Goal: Task Accomplishment & Management: Manage account settings

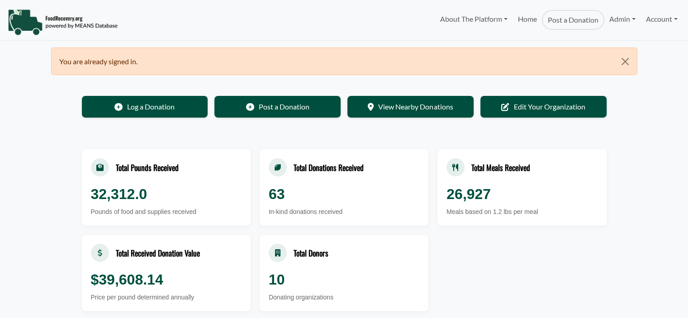
select select "Language Translate Widget"
click at [621, 21] on link "Admin" at bounding box center [622, 19] width 36 height 18
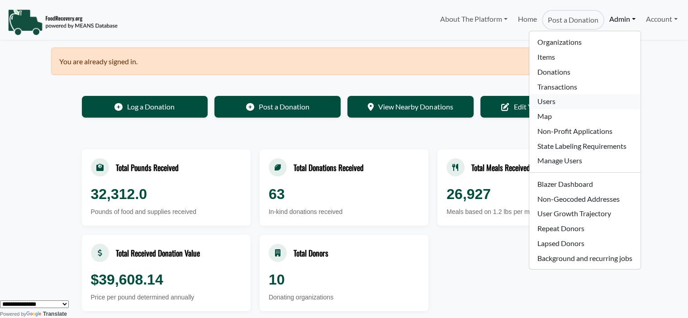
click at [552, 101] on link "Users" at bounding box center [584, 101] width 111 height 15
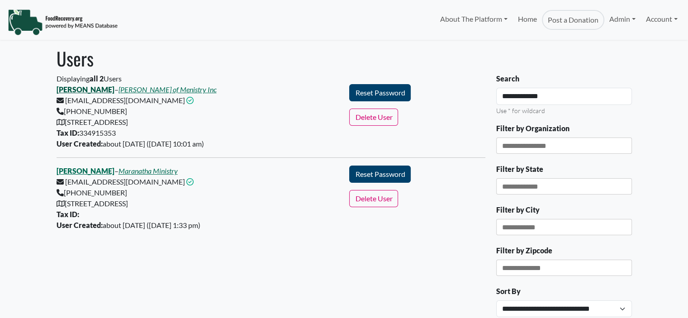
click at [87, 89] on link "[PERSON_NAME]" at bounding box center [86, 89] width 58 height 9
select select "Language Translate Widget"
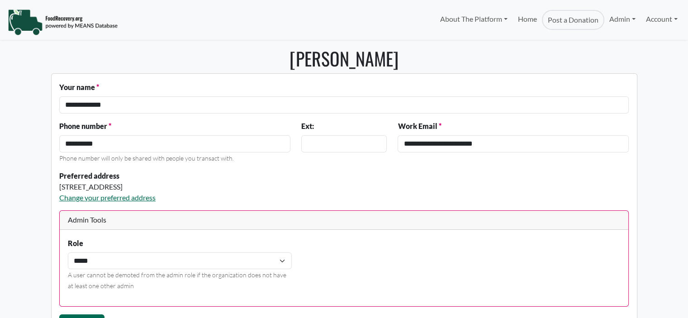
select select "Language Translate Widget"
